Goal: Find contact information: Find contact information

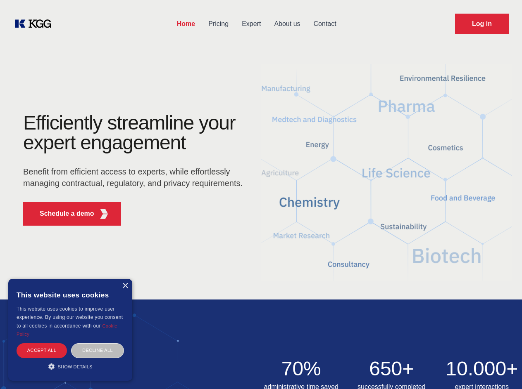
click at [261, 194] on div "Efficiently streamline your expert engagement Benefit from efficient access to …" at bounding box center [135, 172] width 251 height 119
click at [62, 214] on p "Schedule a demo" at bounding box center [67, 214] width 55 height 10
click at [125, 286] on div "× This website uses cookies This website uses cookies to improve user experienc…" at bounding box center [70, 330] width 124 height 102
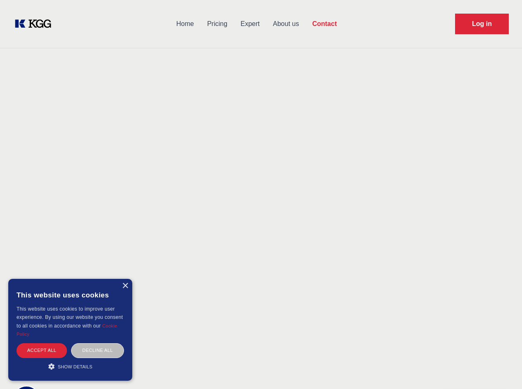
click at [42, 351] on div "Accept all" at bounding box center [42, 351] width 50 height 14
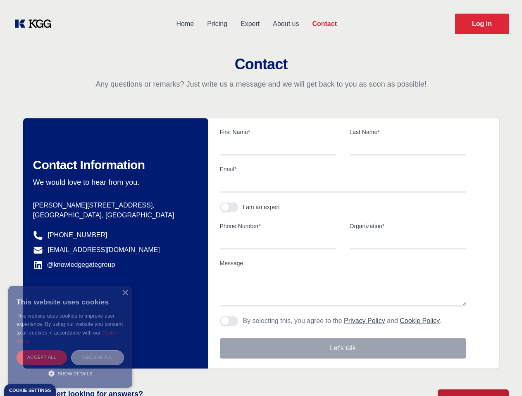
click at [97, 351] on div "Decline all" at bounding box center [97, 358] width 53 height 14
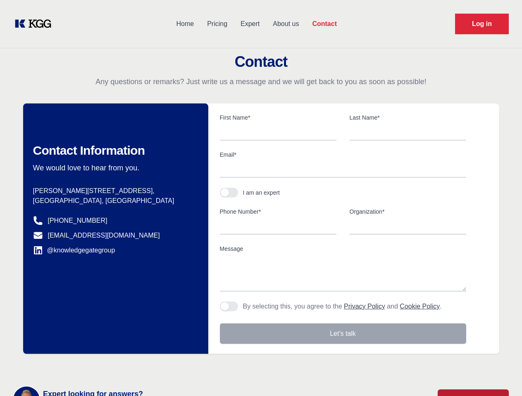
click at [70, 367] on main "Contact Any questions or remarks? Just write us a message and we will get back …" at bounding box center [261, 215] width 522 height 430
